Goal: Use online tool/utility: Utilize a website feature to perform a specific function

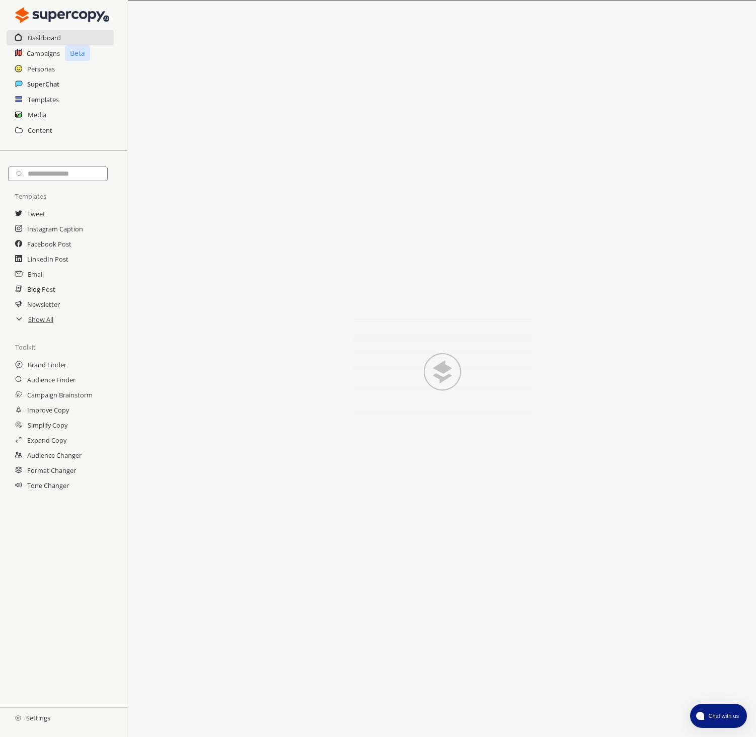
click at [42, 85] on h2 "SuperChat" at bounding box center [43, 84] width 32 height 15
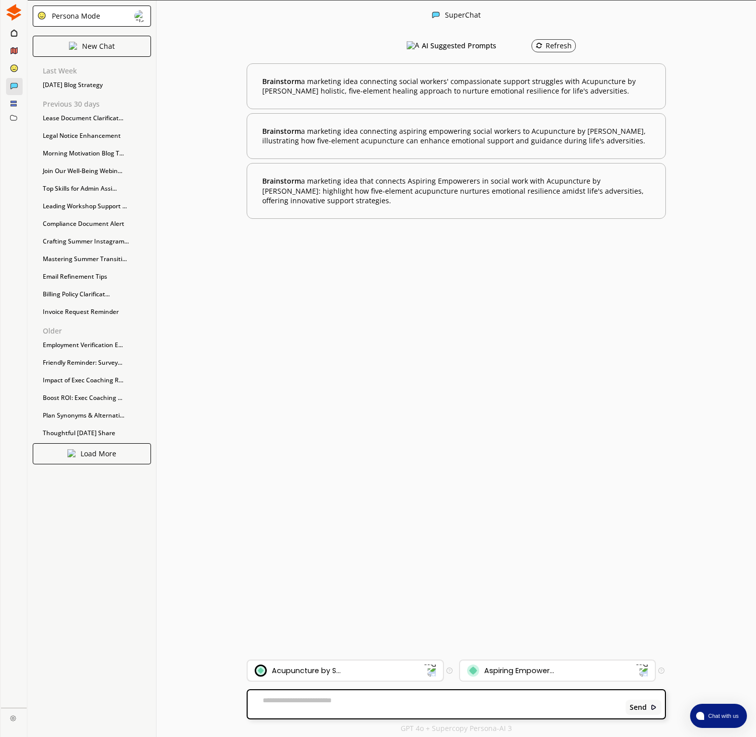
click at [408, 671] on div "Acupuncture by S..." at bounding box center [339, 671] width 169 height 12
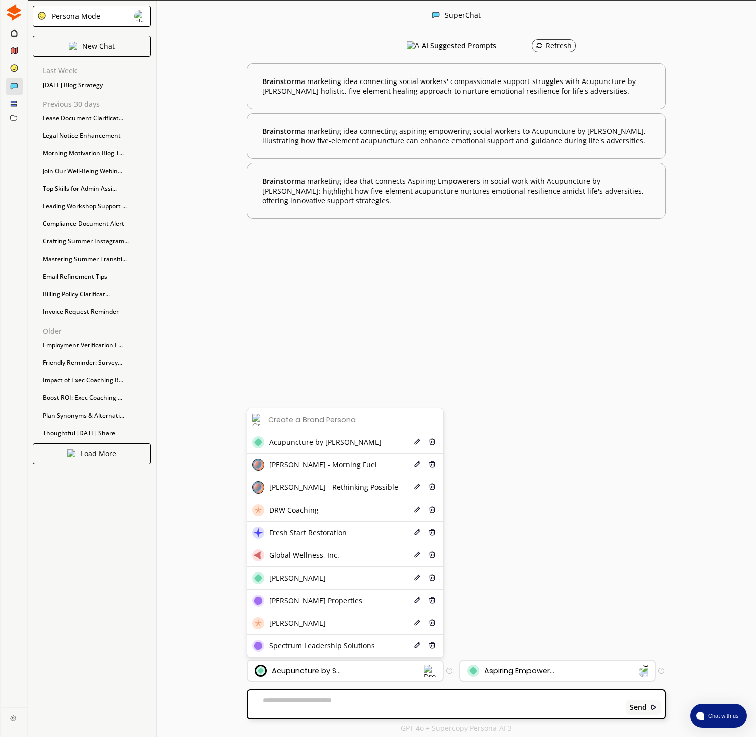
click at [322, 644] on span "Spectrum Leadership Solutions" at bounding box center [322, 646] width 106 height 8
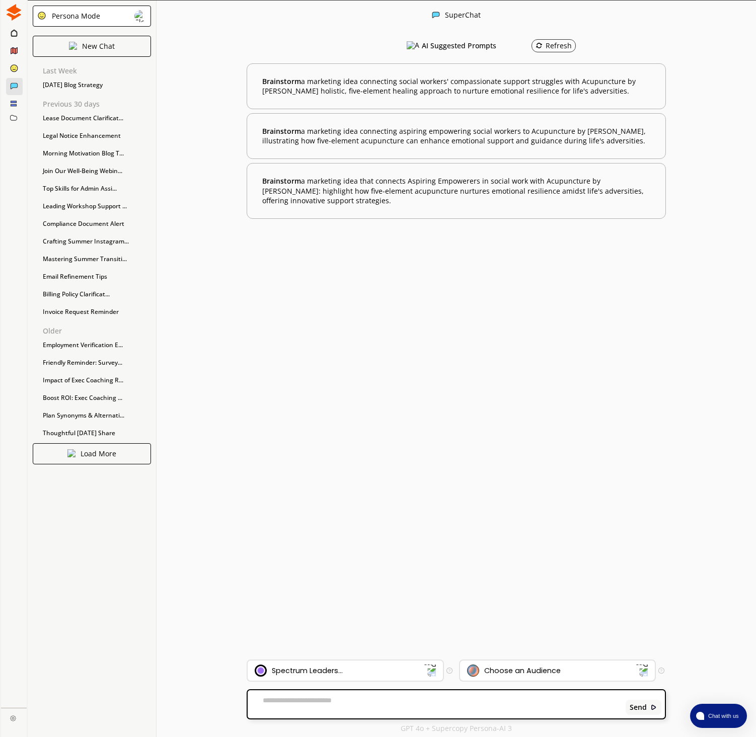
click at [590, 674] on div "Choose an Audience" at bounding box center [551, 671] width 169 height 12
click at [412, 709] on textarea at bounding box center [435, 705] width 374 height 16
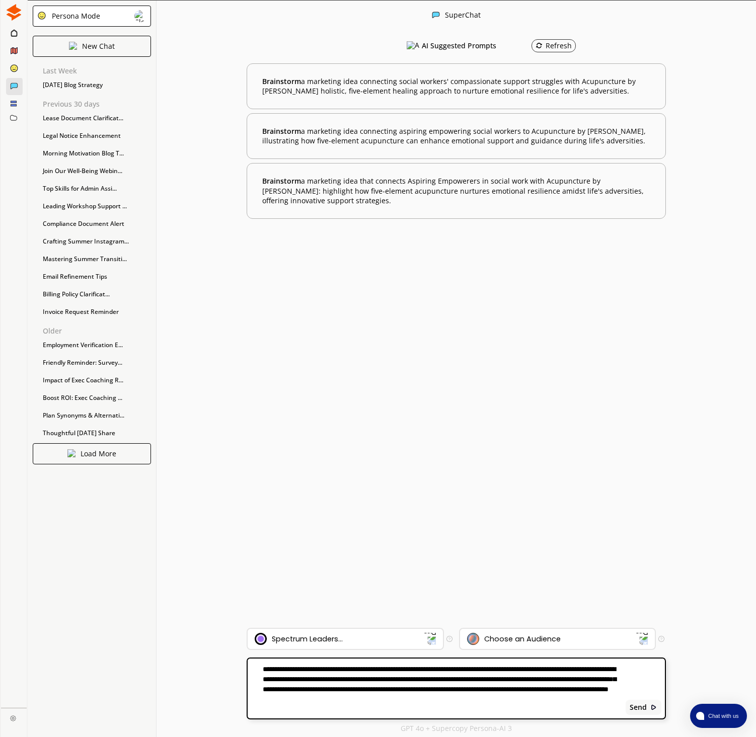
paste textarea "**********"
type textarea "**********"
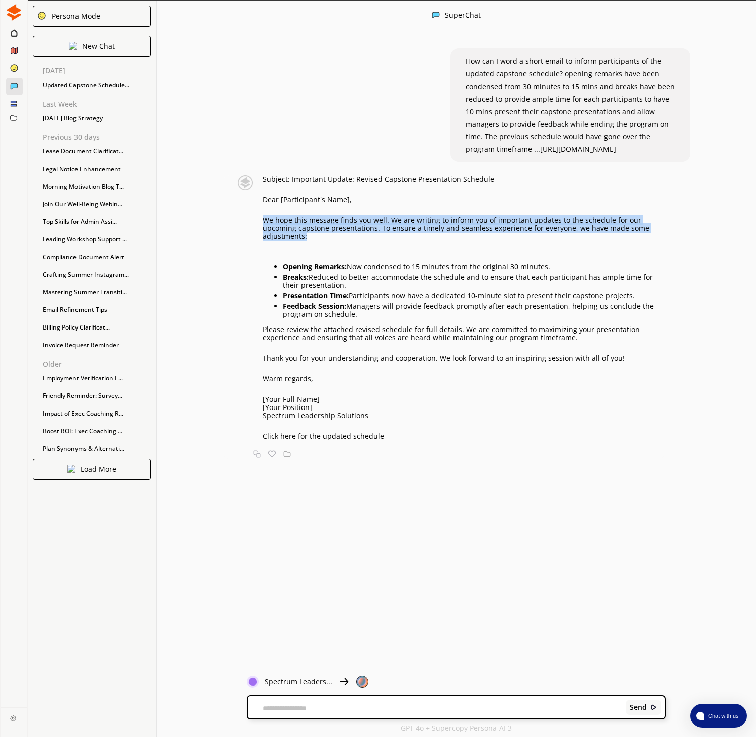
drag, startPoint x: 265, startPoint y: 245, endPoint x: 653, endPoint y: 252, distance: 388.6
click at [653, 241] on p "We hope this message finds you well. We are writing to inform you of important …" at bounding box center [465, 228] width 404 height 24
copy p "We hope this message finds you well. We are writing to inform you of important …"
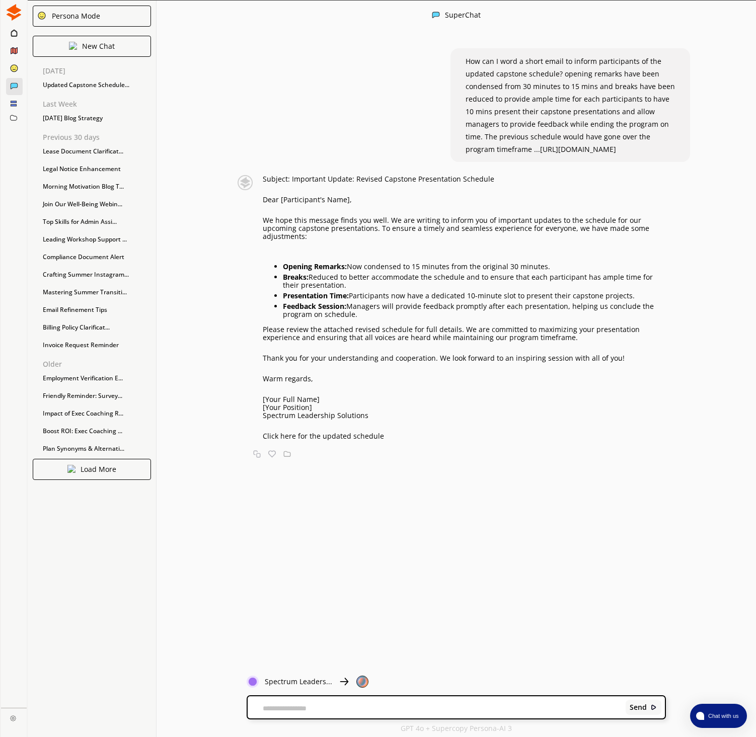
click at [269, 342] on p "Please review the attached revised schedule for full details. We are committed …" at bounding box center [465, 334] width 404 height 16
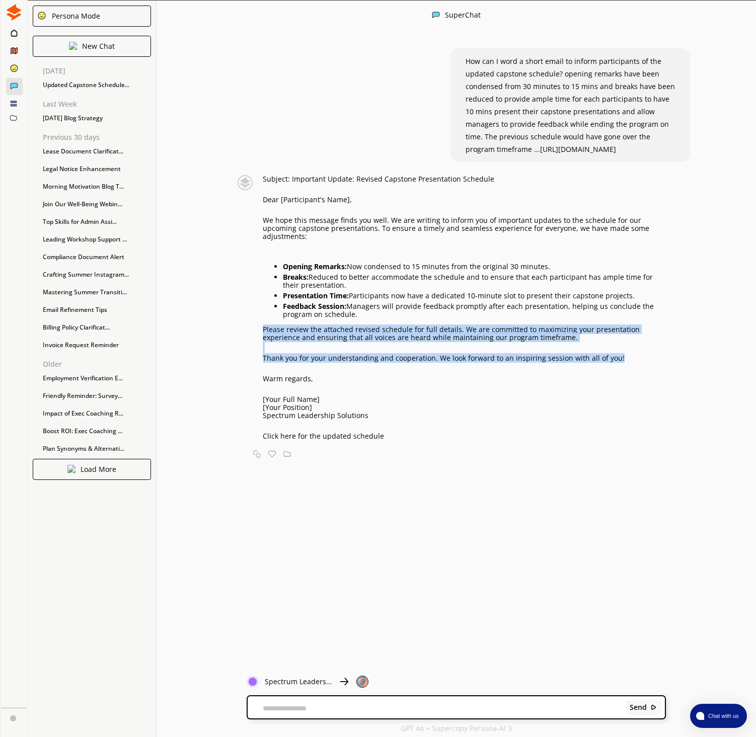
drag, startPoint x: 262, startPoint y: 354, endPoint x: 621, endPoint y: 387, distance: 359.9
click at [621, 387] on div "Subject: Important Update: Revised Capstone Presentation Schedule Dear [Partici…" at bounding box center [449, 307] width 433 height 265
copy div "Please review the attached revised schedule for full details. We are committed …"
